Goal: Navigation & Orientation: Find specific page/section

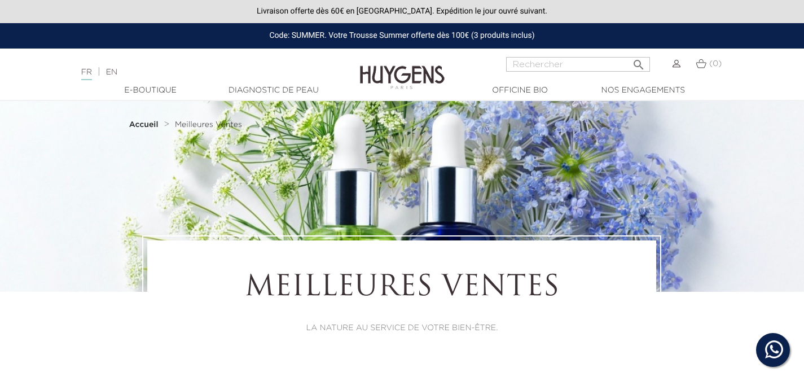
click at [655, 336] on div "Meilleures Ventes LA NATURE AU SERVICE DE VOTRE BIEN-ÊTRE." at bounding box center [401, 302] width 509 height 125
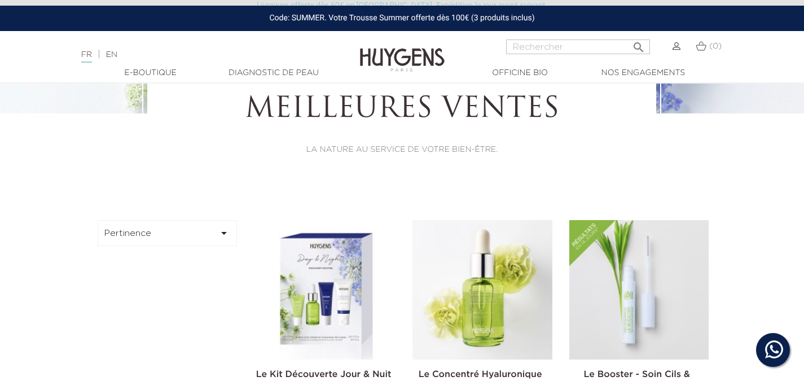
scroll to position [195, 0]
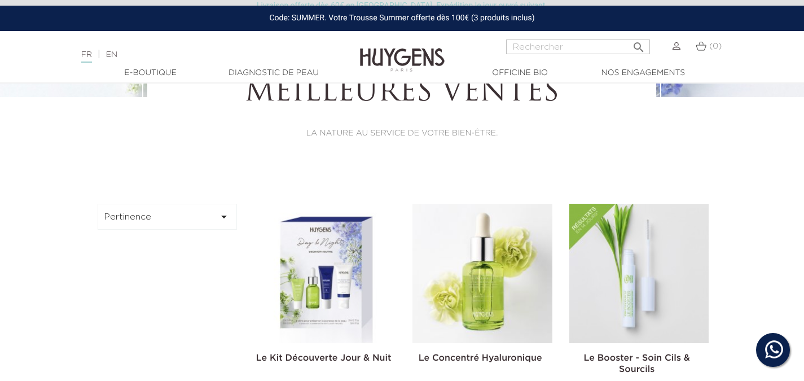
click at [172, 211] on button "Pertinence " at bounding box center [168, 217] width 140 height 26
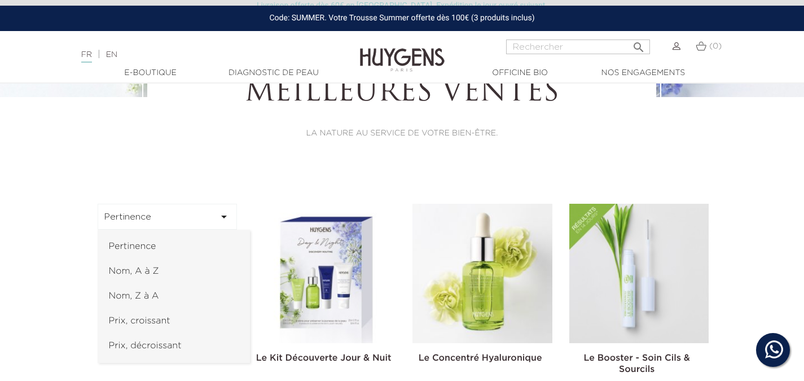
click at [755, 148] on div "Meilleures Ventes LA NATURE AU SERVICE DE VOTRE BIEN-ÊTRE." at bounding box center [402, 108] width 804 height 135
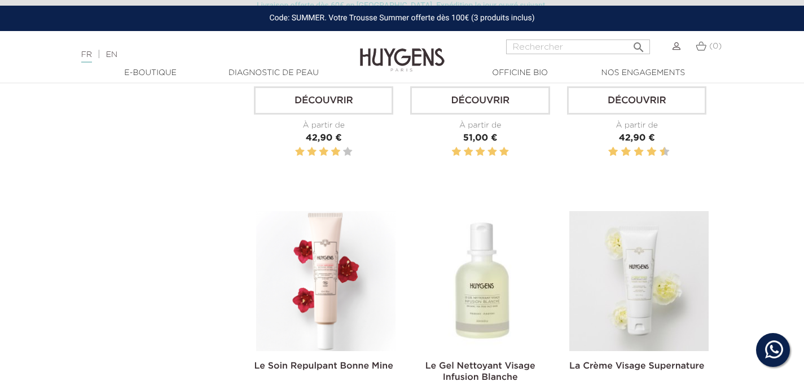
scroll to position [0, 0]
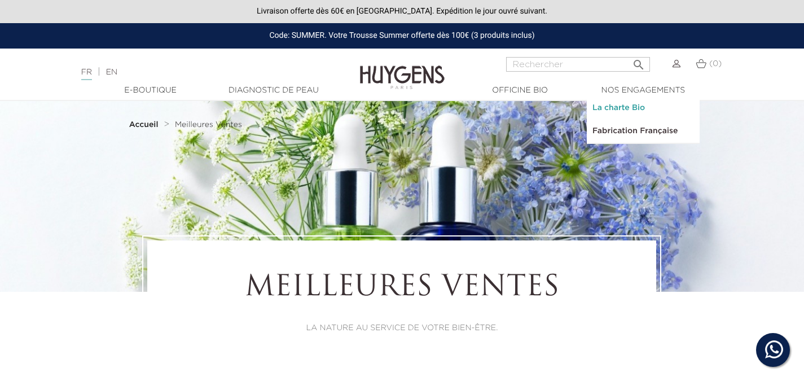
click at [630, 109] on link "La charte Bio" at bounding box center [642, 107] width 113 height 23
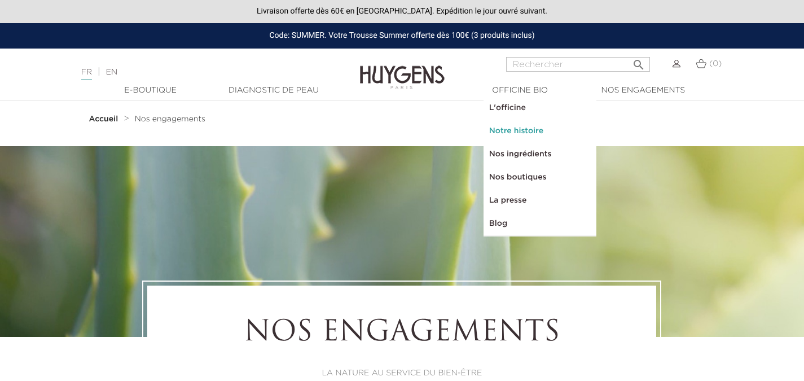
click at [518, 132] on link "Notre histoire" at bounding box center [539, 131] width 113 height 23
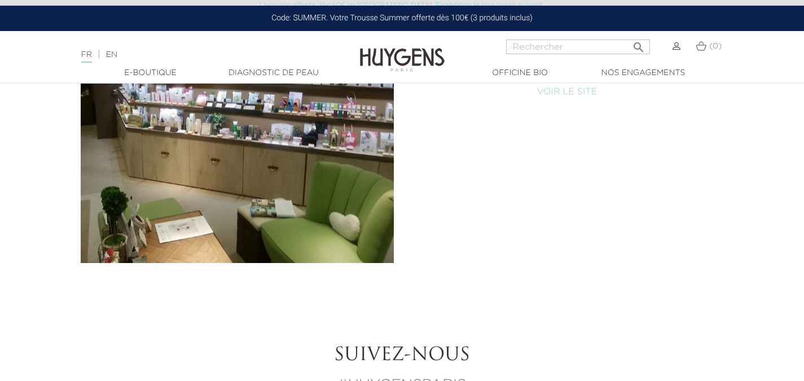
scroll to position [5206, 0]
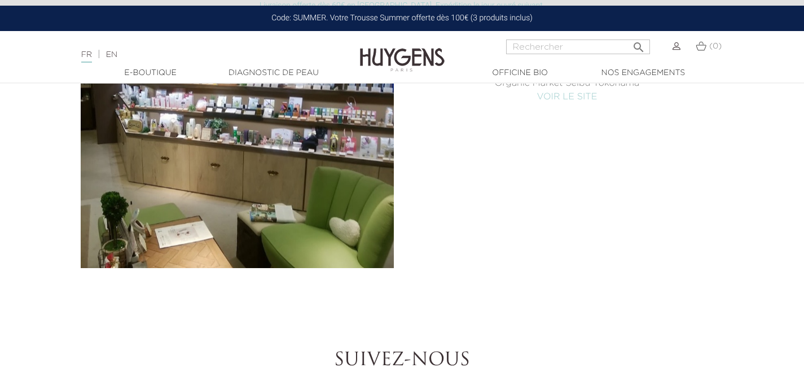
click at [634, 173] on div "Organic Market JAPON : Organic Market Seibu Tokyo Ikebukoro Organic Market Seib…" at bounding box center [402, 127] width 660 height 282
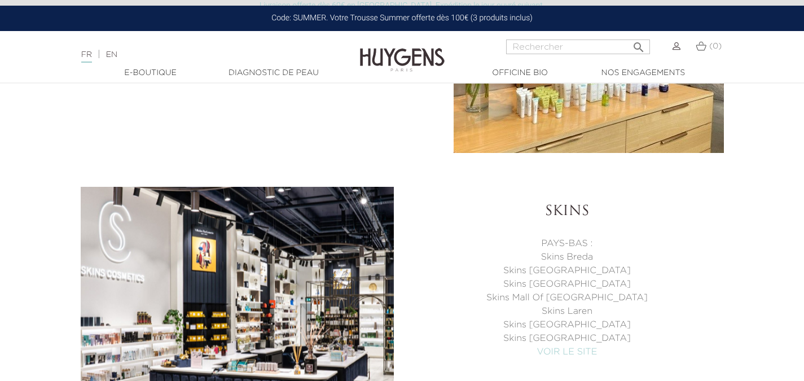
scroll to position [3762, 0]
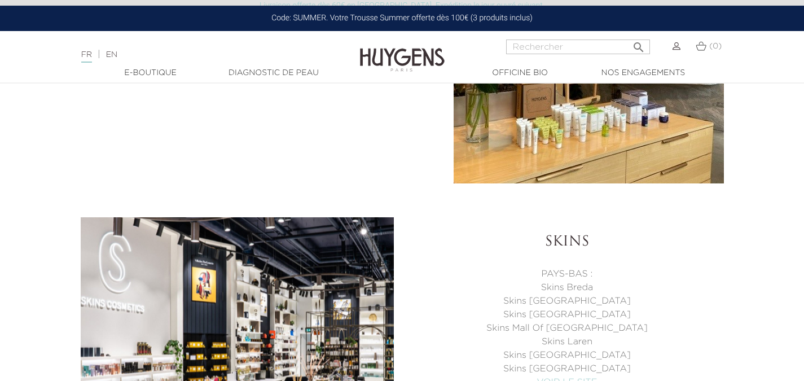
click at [664, 306] on p "Skins Amsterdam Runstraat" at bounding box center [567, 301] width 313 height 14
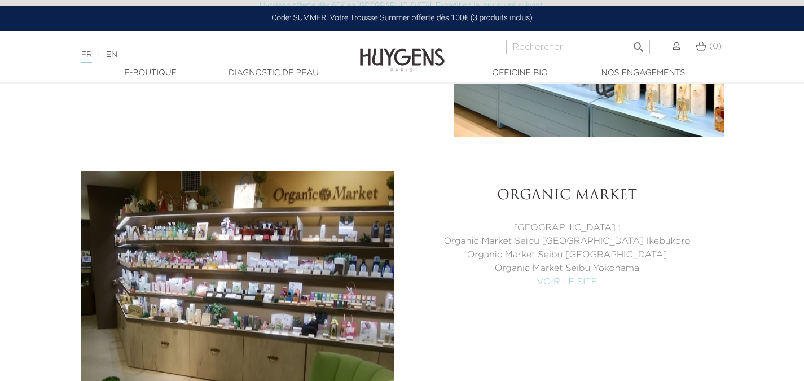
scroll to position [5003, 0]
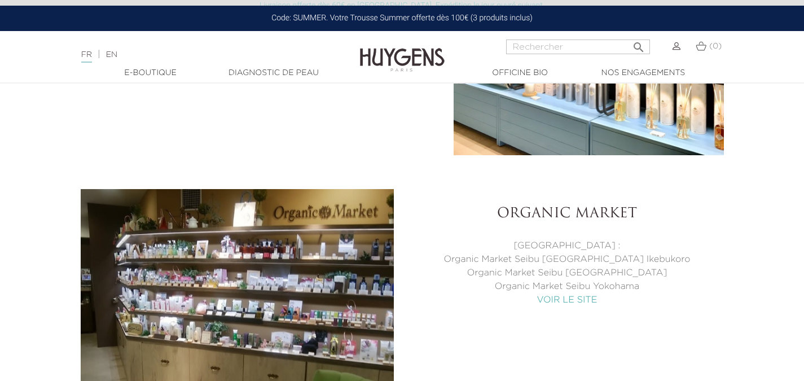
click at [580, 299] on link "VOIR LE SITE" at bounding box center [567, 299] width 60 height 9
click at [710, 250] on p "JAPON :" at bounding box center [567, 246] width 313 height 14
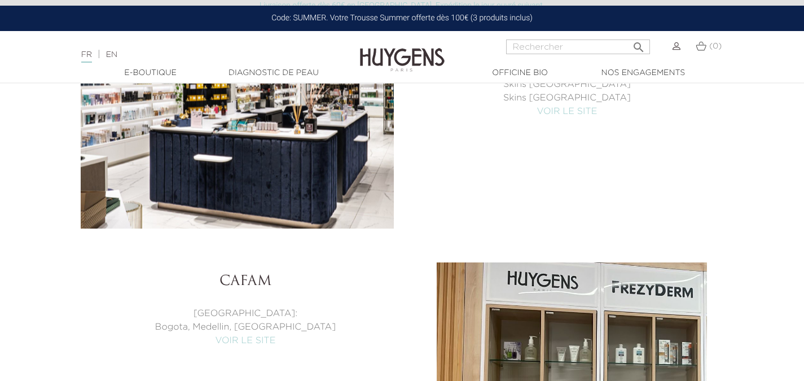
scroll to position [4056, 0]
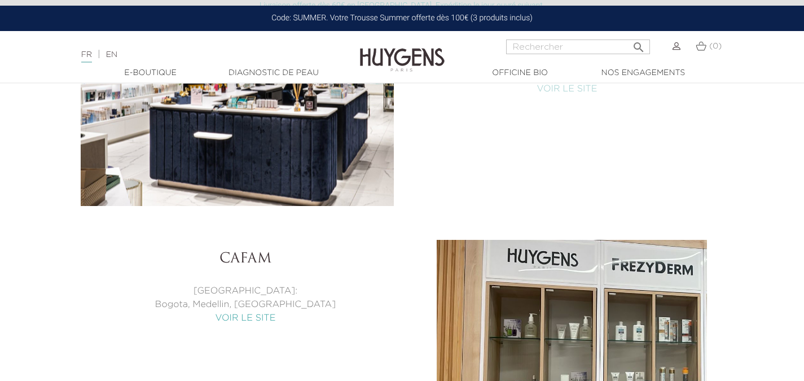
click at [244, 317] on link "VOIR LE SITE" at bounding box center [245, 318] width 60 height 9
click at [533, 177] on div "Skins PAYS-BAS : Skins Breda Skins Amsterdam Runstraat Skins Amsterdam Conserva…" at bounding box center [402, 65] width 660 height 282
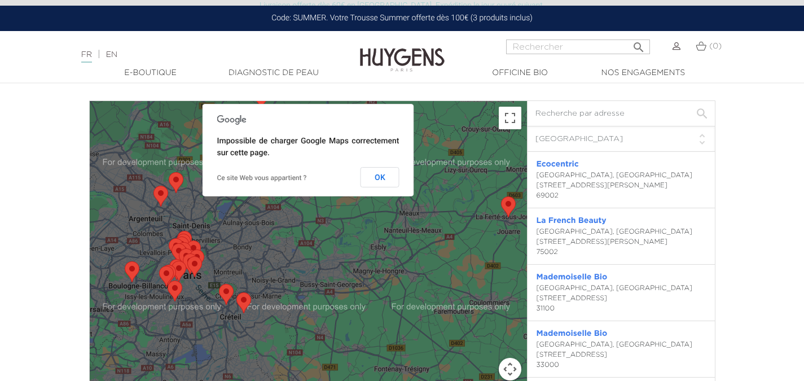
scroll to position [2432, 0]
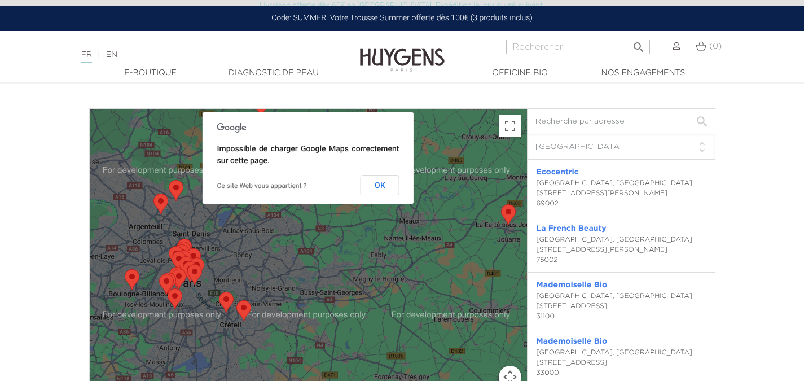
click at [695, 148] on select "Filtre pays Tous les pays Canada France Japon Pays-bas Suisse États-Unis Colomb…" at bounding box center [620, 146] width 187 height 25
click at [527, 134] on select "Filtre pays Tous les pays Canada France Japon Pays-bas Suisse États-Unis Colomb…" at bounding box center [620, 146] width 187 height 25
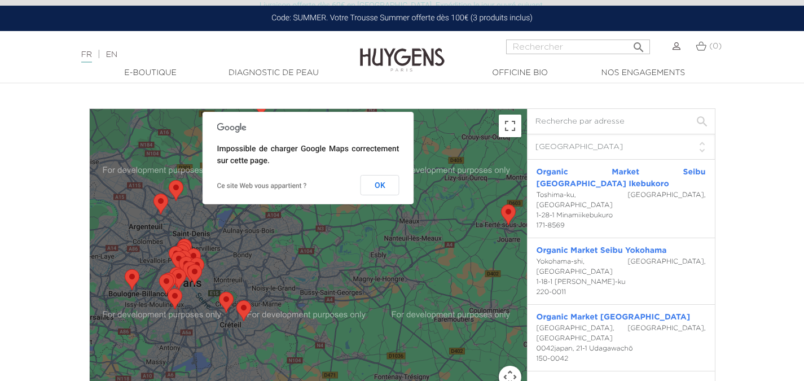
click at [670, 150] on select "Filtre pays Tous les pays Canada France Japon Pays-bas Suisse États-Unis Colomb…" at bounding box center [620, 146] width 187 height 25
click at [527, 134] on select "Filtre pays Tous les pays Canada France Japon Pays-bas Suisse États-Unis Colomb…" at bounding box center [620, 146] width 187 height 25
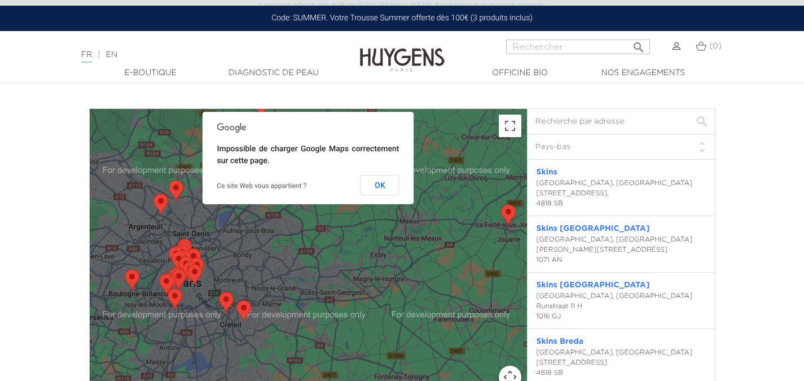
click at [658, 154] on select "Filtre pays Tous les pays Canada France Japon Pays-bas Suisse États-Unis Colomb…" at bounding box center [620, 146] width 187 height 25
click at [527, 134] on select "Filtre pays Tous les pays Canada France Japon Pays-bas Suisse États-Unis Colomb…" at bounding box center [620, 146] width 187 height 25
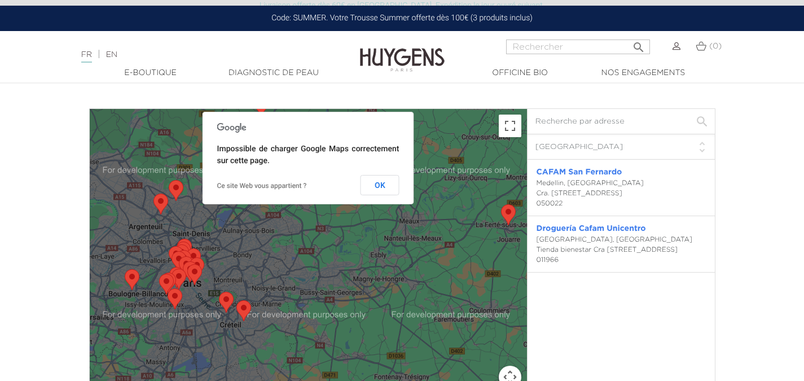
click at [656, 151] on select "Filtre pays Tous les pays Canada France Japon Pays-bas Suisse États-Unis Colomb…" at bounding box center [620, 146] width 187 height 25
click at [527, 134] on select "Filtre pays Tous les pays Canada France Japon Pays-bas Suisse États-Unis Colomb…" at bounding box center [620, 146] width 187 height 25
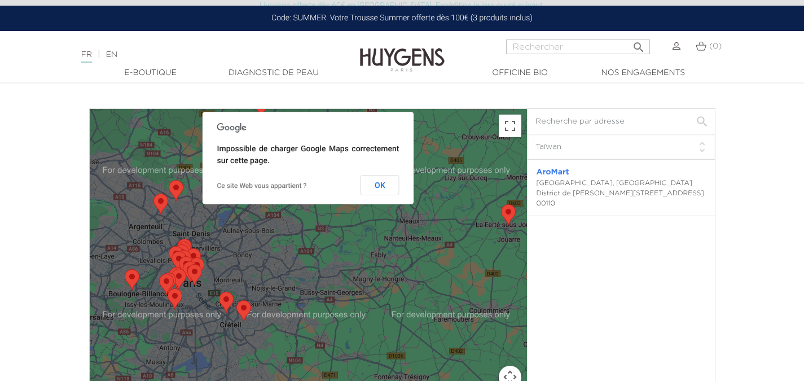
click at [647, 144] on select "Filtre pays Tous les pays Canada France Japon Pays-bas Suisse États-Unis Colomb…" at bounding box center [620, 146] width 187 height 25
select select "CA"
click at [527, 134] on select "Filtre pays Tous les pays Canada France Japon Pays-bas Suisse États-Unis Colomb…" at bounding box center [620, 146] width 187 height 25
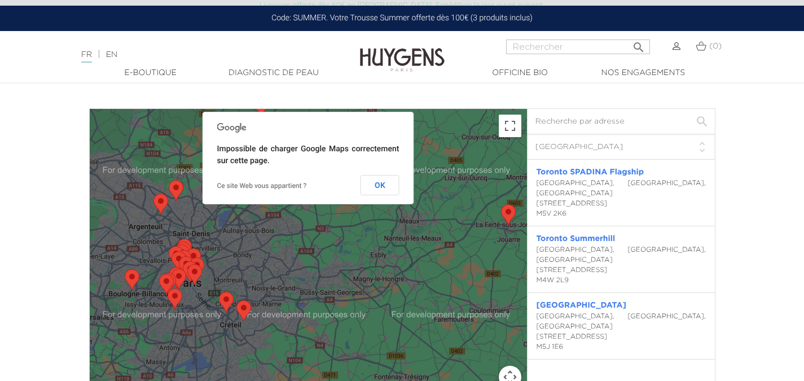
click at [648, 151] on select "Filtre pays Tous les pays Canada France Japon Pays-bas Suisse États-Unis Colomb…" at bounding box center [620, 146] width 187 height 25
click at [752, 195] on div "L'OFFICINE DE BEAUTÉ NATURELLE LA NATURE AU SERVICE DU BIEN-ÊTRE OÙ NOUS TROUVE…" at bounding box center [402, 369] width 804 height 5401
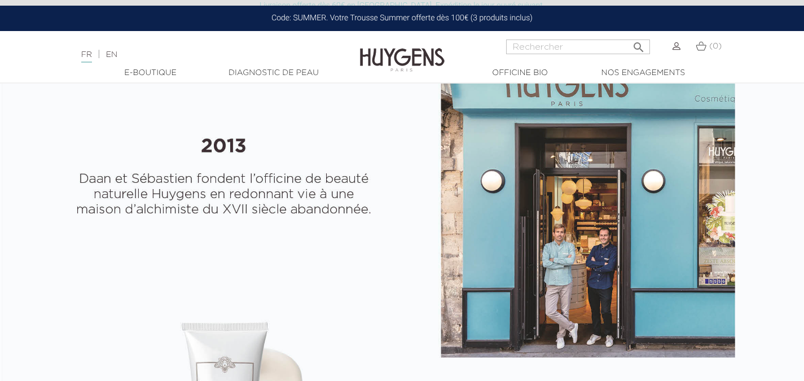
scroll to position [451, 0]
